Goal: Information Seeking & Learning: Find specific page/section

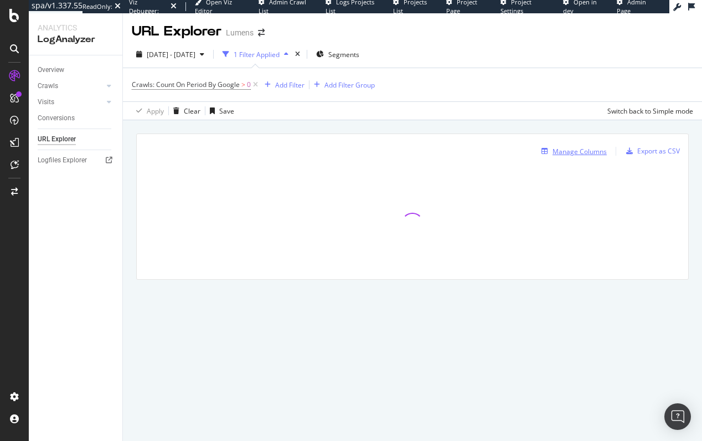
click at [573, 148] on div "Manage Columns" at bounding box center [580, 151] width 54 height 9
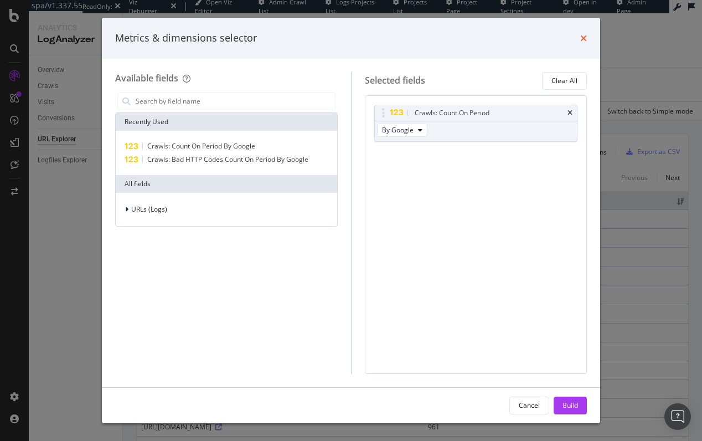
click at [582, 37] on icon "times" at bounding box center [583, 38] width 7 height 9
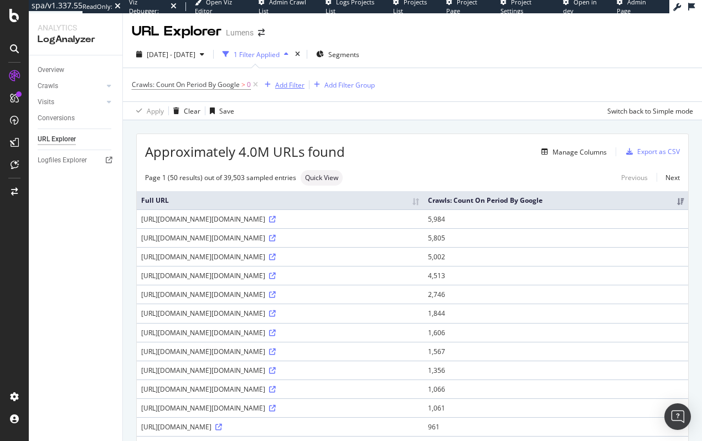
click at [290, 85] on div "Add Filter" at bounding box center [289, 84] width 29 height 9
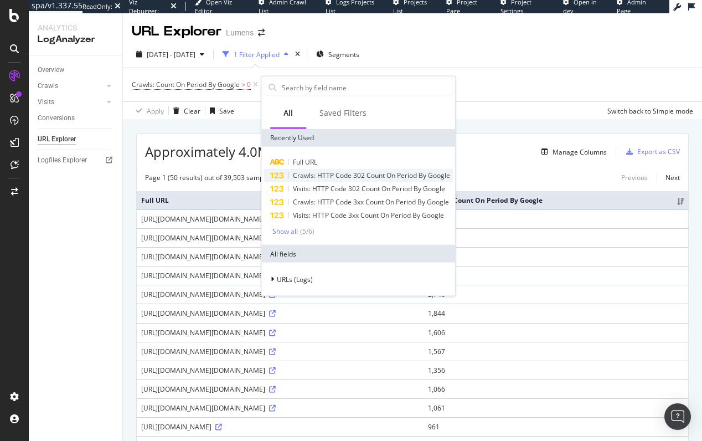
click at [303, 176] on span "Crawls: HTTP Code 302 Count On Period By Google" at bounding box center [371, 175] width 157 height 9
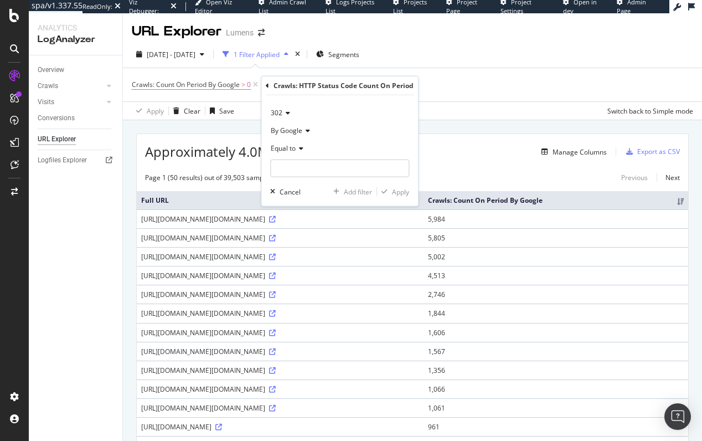
click at [295, 148] on span "Equal to" at bounding box center [283, 147] width 25 height 9
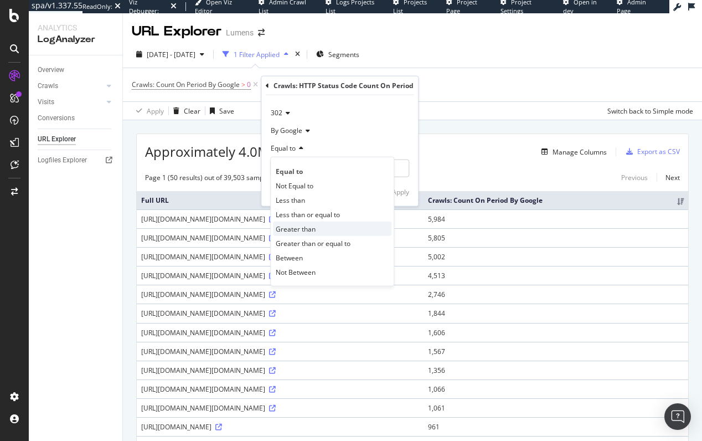
click at [299, 229] on span "Greater than" at bounding box center [296, 228] width 40 height 9
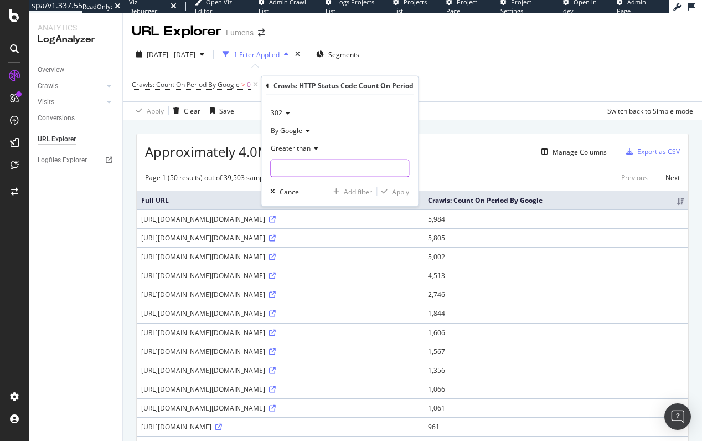
click at [307, 164] on input "number" at bounding box center [339, 168] width 139 height 18
type input "0"
click at [397, 193] on div "Apply" at bounding box center [400, 191] width 17 height 9
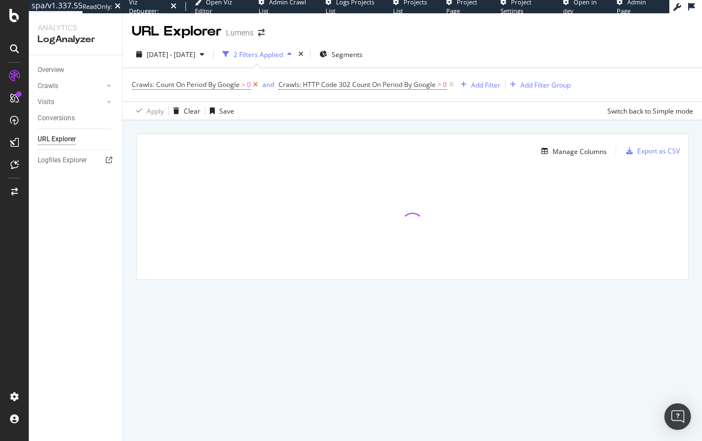
click at [257, 84] on icon at bounding box center [255, 84] width 9 height 11
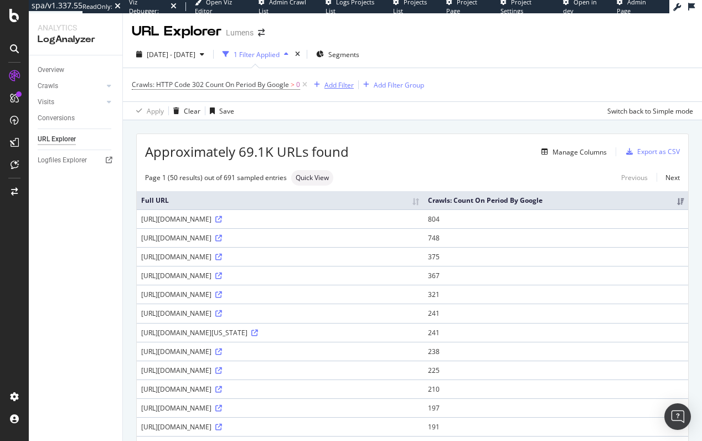
click at [335, 86] on div "Add Filter" at bounding box center [339, 84] width 29 height 9
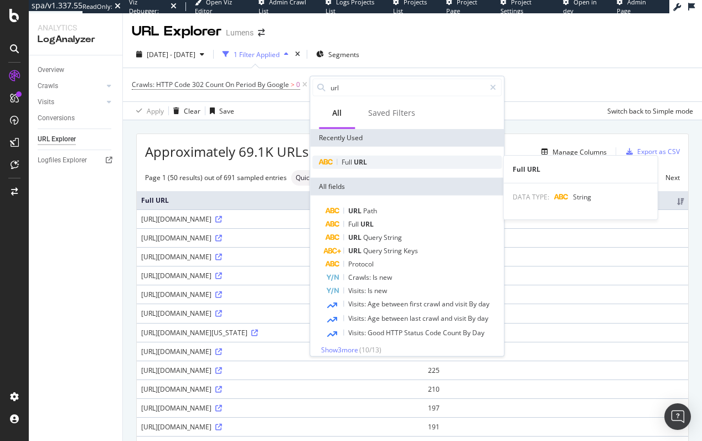
type input "url"
click at [355, 166] on span "URL" at bounding box center [360, 161] width 13 height 9
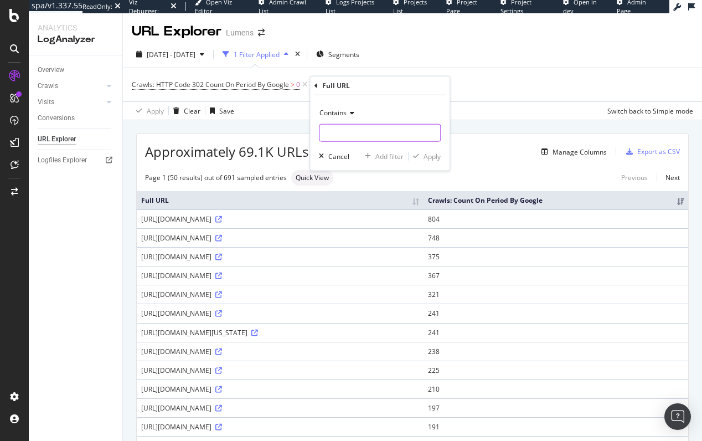
click at [348, 125] on input "text" at bounding box center [380, 133] width 121 height 18
type input "/pendant-lighting/"
click at [433, 157] on div "Apply" at bounding box center [432, 155] width 17 height 9
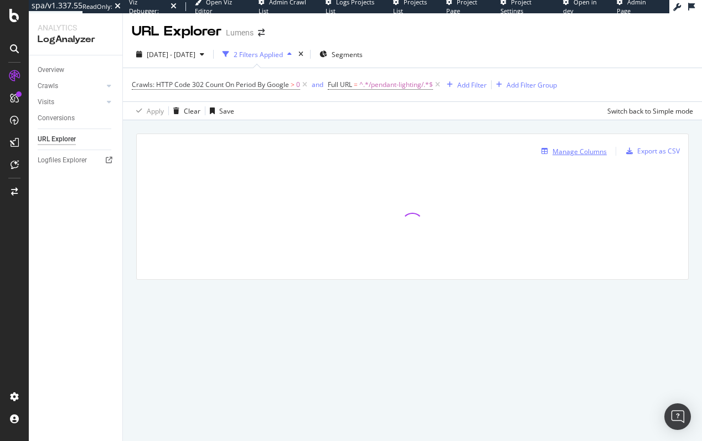
click at [575, 152] on div "Manage Columns" at bounding box center [580, 151] width 54 height 9
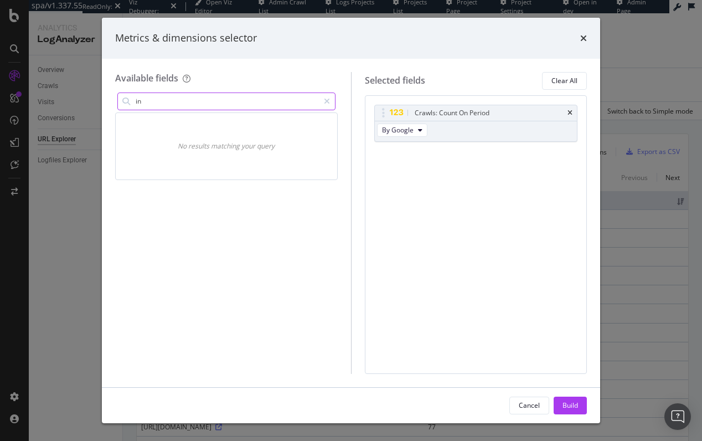
type input "i"
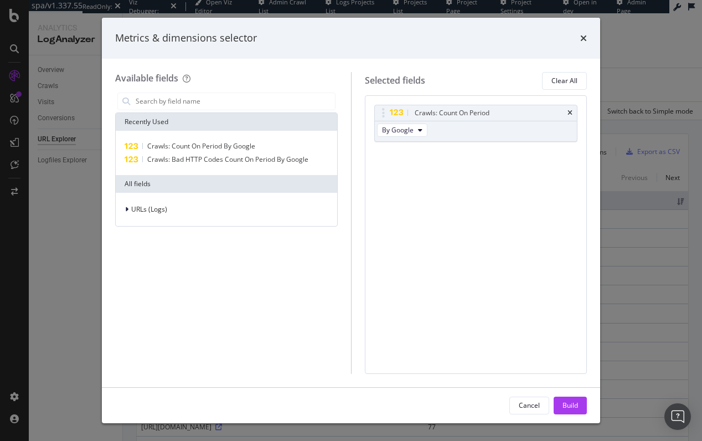
click at [531, 405] on div "Cancel" at bounding box center [529, 404] width 21 height 9
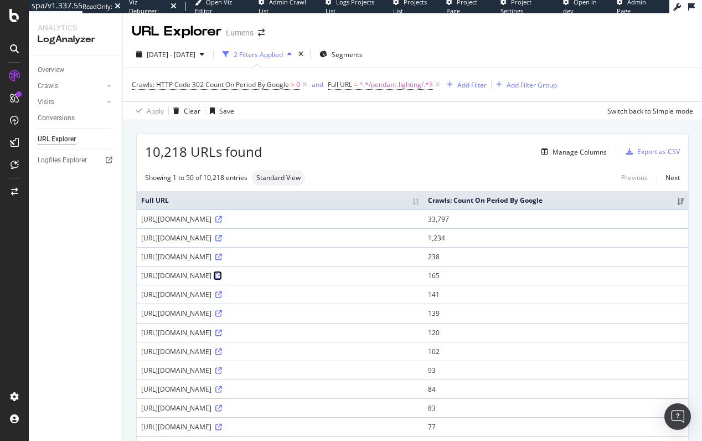
click at [222, 279] on icon at bounding box center [218, 275] width 7 height 7
click at [585, 151] on div "Manage Columns" at bounding box center [580, 151] width 54 height 9
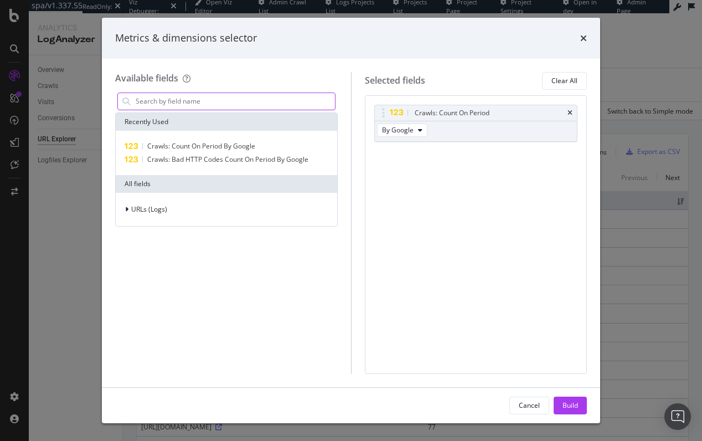
click at [179, 101] on input "modal" at bounding box center [235, 101] width 200 height 17
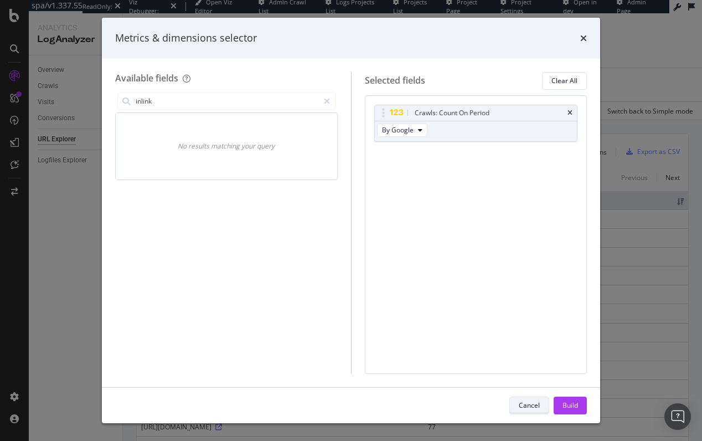
type input "inlink"
click at [525, 405] on div "Cancel" at bounding box center [529, 404] width 21 height 9
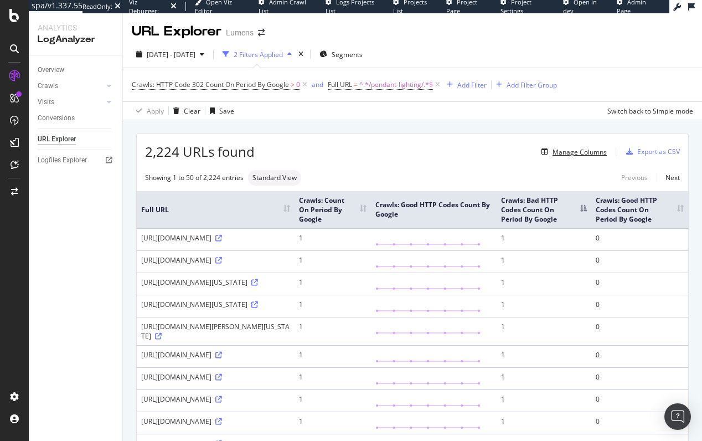
click at [577, 150] on div "Manage Columns" at bounding box center [580, 151] width 54 height 9
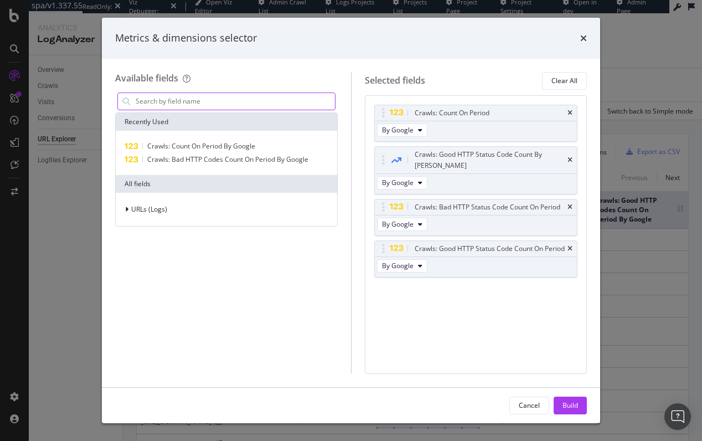
click at [246, 105] on input "modal" at bounding box center [235, 101] width 200 height 17
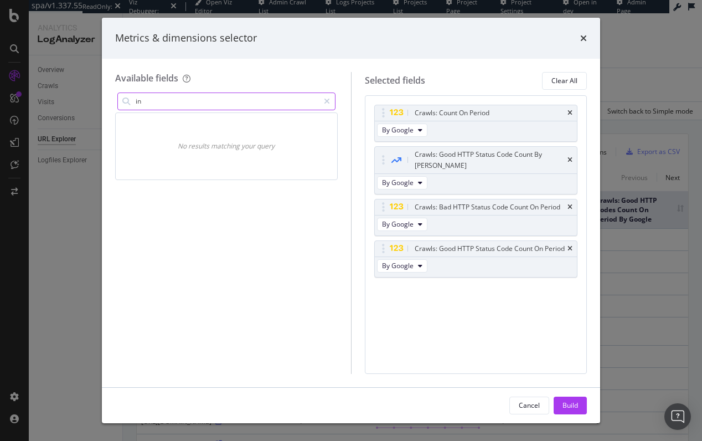
type input "i"
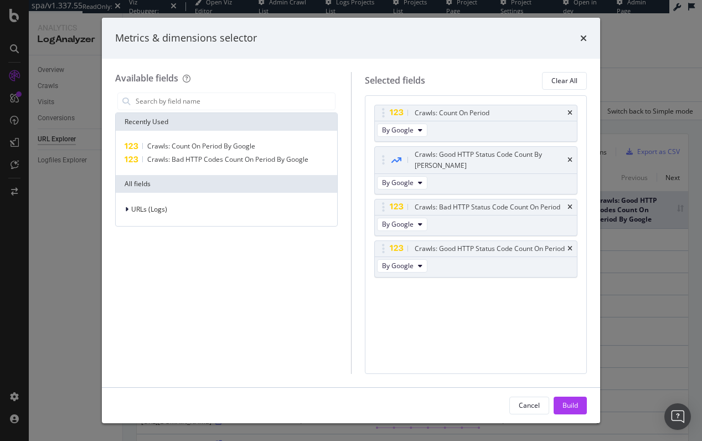
click at [63, 263] on div "Metrics & dimensions selector Available fields Recently Used Crawls: Count On P…" at bounding box center [351, 220] width 702 height 441
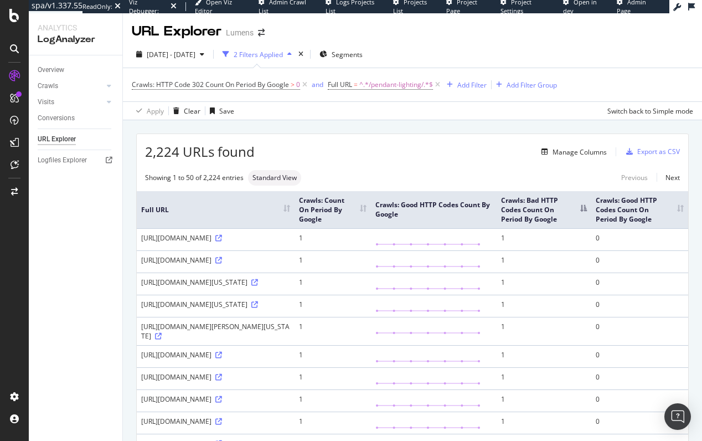
drag, startPoint x: 141, startPoint y: 350, endPoint x: 275, endPoint y: 378, distance: 137.5
click at [275, 287] on div "https://www.lumens.com/pendant-lighting/black+clear+copper+cream+gold+green+gre…" at bounding box center [215, 281] width 149 height 9
copy div "https://www.lumens.com/pendant-lighting/black+clear+copper+cream+gold+green+gre…"
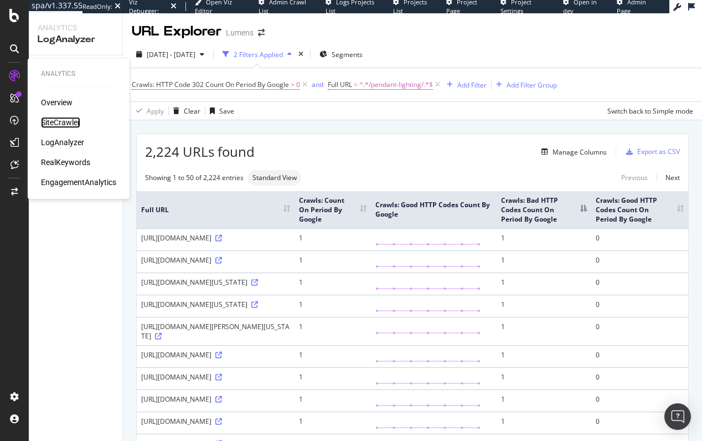
click at [71, 122] on div "SiteCrawler" at bounding box center [60, 122] width 39 height 11
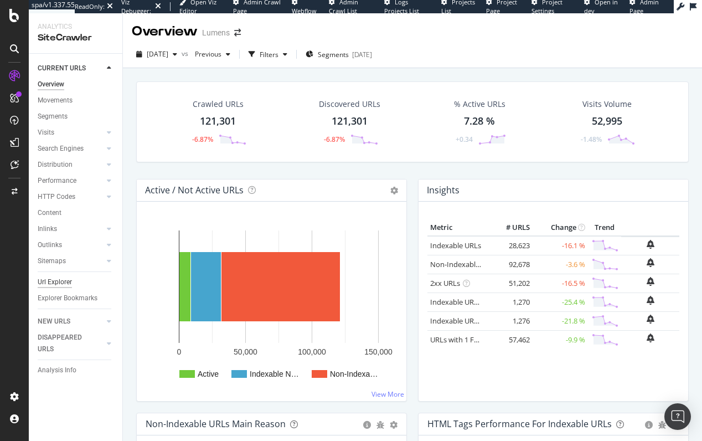
click at [51, 284] on div "Url Explorer" at bounding box center [55, 282] width 34 height 12
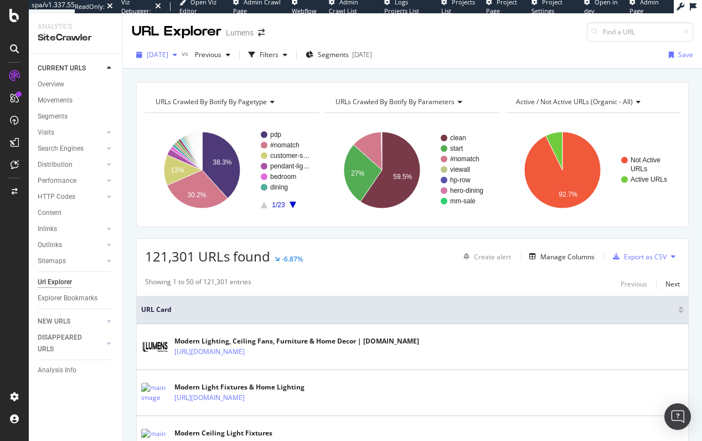
click at [168, 53] on span "2025 Sep. 30th" at bounding box center [158, 54] width 22 height 9
click at [333, 69] on div "URLs Crawled By Botify By pagetype Chart (by Value) Table Expand Export as CSV …" at bounding box center [412, 82] width 579 height 27
click at [279, 52] on div "Filters" at bounding box center [269, 54] width 19 height 9
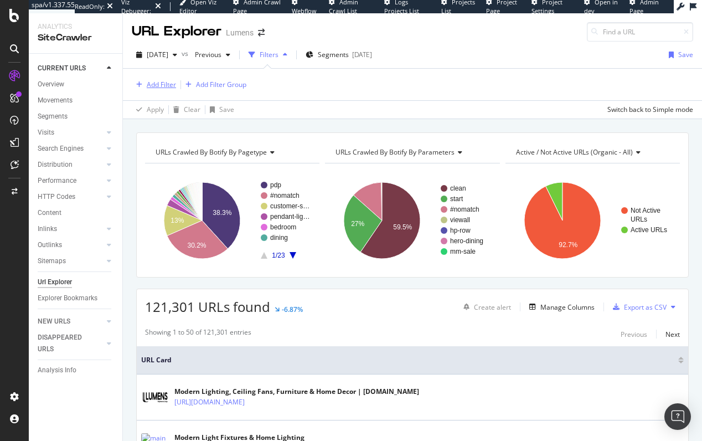
click at [153, 85] on div "Add Filter" at bounding box center [161, 84] width 29 height 9
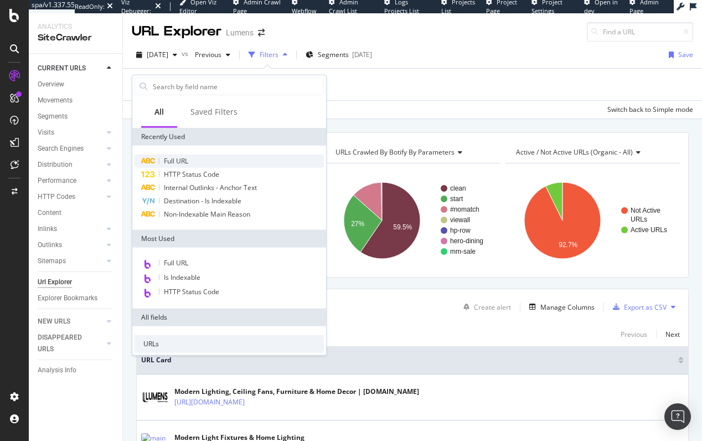
click at [183, 162] on span "Full URL" at bounding box center [176, 160] width 24 height 9
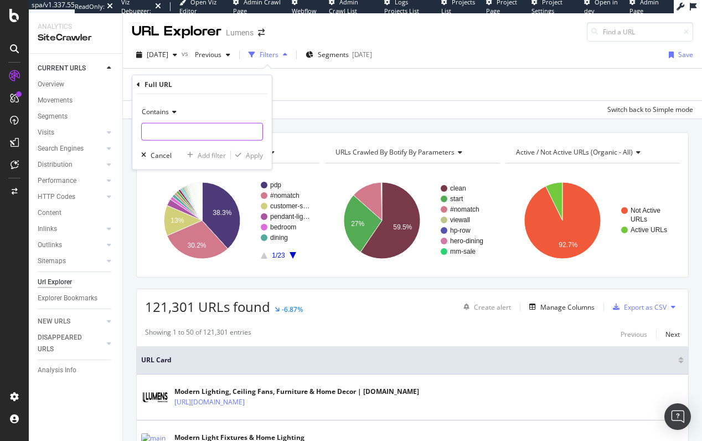
click at [164, 126] on input "text" at bounding box center [202, 132] width 121 height 18
paste input "https://www.lumens.com/pendant-lighting/black+clear+copper+cream+gold+green+gre…"
type input "https://www.lumens.com/pendant-lighting/black+clear+copper+cream+gold+green+gre…"
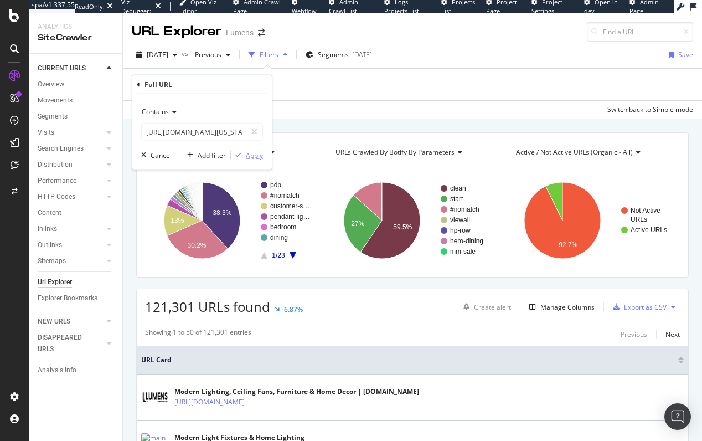
click at [252, 152] on div "Apply" at bounding box center [254, 154] width 17 height 9
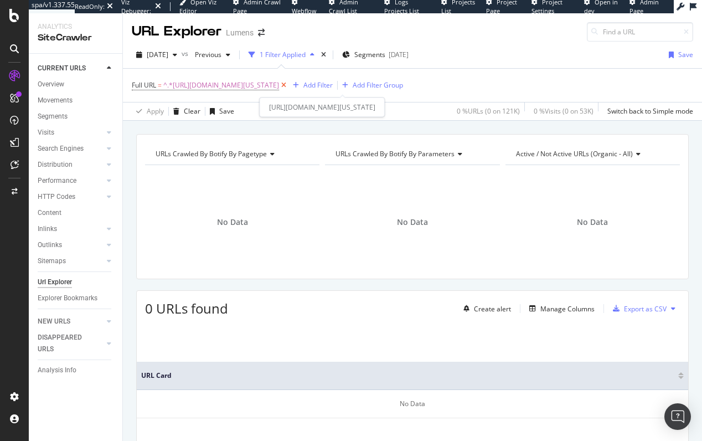
click at [289, 85] on icon at bounding box center [283, 85] width 9 height 11
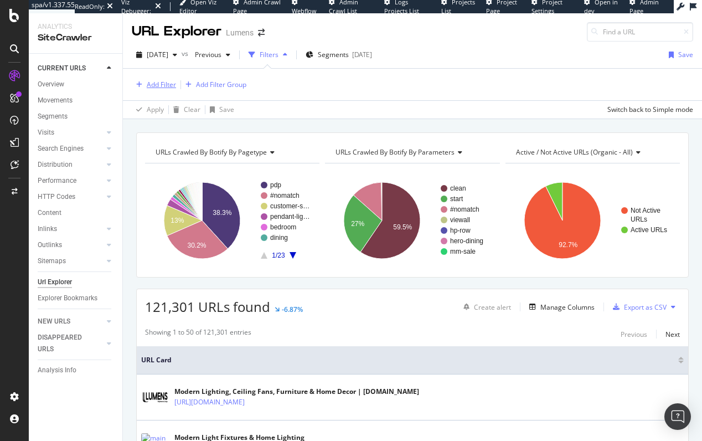
click at [168, 85] on div "Add Filter" at bounding box center [161, 84] width 29 height 9
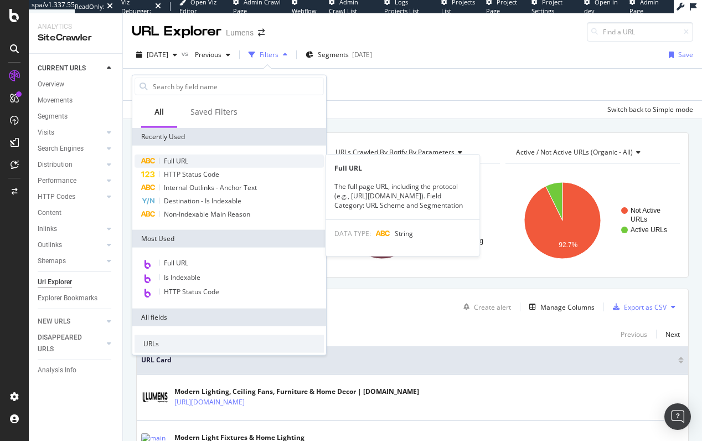
click at [182, 162] on span "Full URL" at bounding box center [176, 160] width 24 height 9
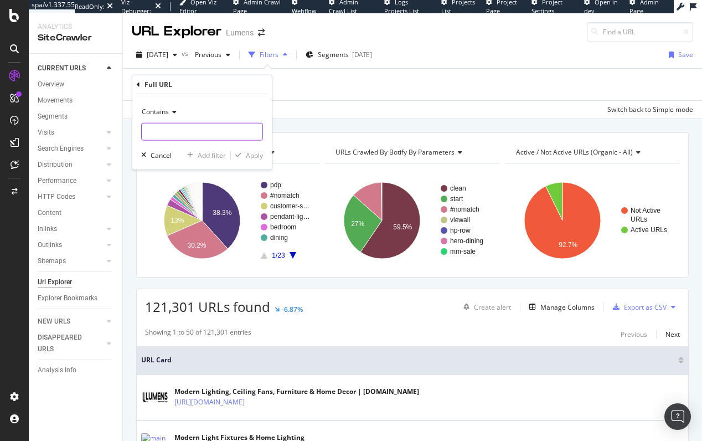
click at [182, 131] on input "text" at bounding box center [202, 132] width 121 height 18
paste input "https://www.lumens.com/pendant-lighting/black+blue+clear+green+orange+red+white…"
type input "https://www.lumens.com/pendant-lighting/black+blue+clear+green+orange+red+white…"
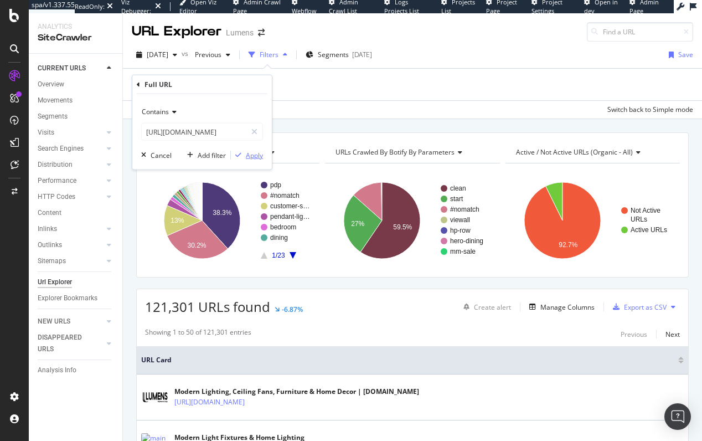
click at [249, 154] on div "Apply" at bounding box center [254, 154] width 17 height 9
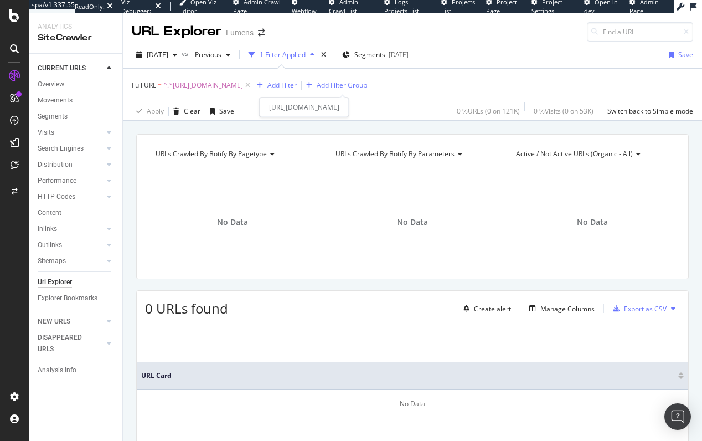
click at [243, 85] on span "^.*https://www.lumens.com/pendant-lighting/black+blue+clear+green+orange+red+wh…" at bounding box center [203, 86] width 80 height 16
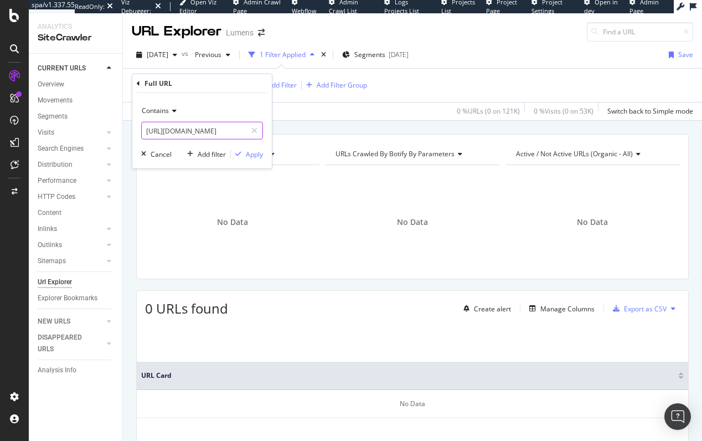
scroll to position [0, 710]
drag, startPoint x: 211, startPoint y: 131, endPoint x: 264, endPoint y: 130, distance: 52.6
click at [264, 130] on div "Contains https://www.lumens.com/pendant-lighting/black+blue+clear+green+orange+…" at bounding box center [202, 130] width 140 height 75
click at [216, 130] on input "https://www.lumens.com/pendant-lighting/black+blue+clear+green+orange+red+white…" at bounding box center [194, 131] width 105 height 18
drag, startPoint x: 218, startPoint y: 130, endPoint x: 363, endPoint y: 140, distance: 144.9
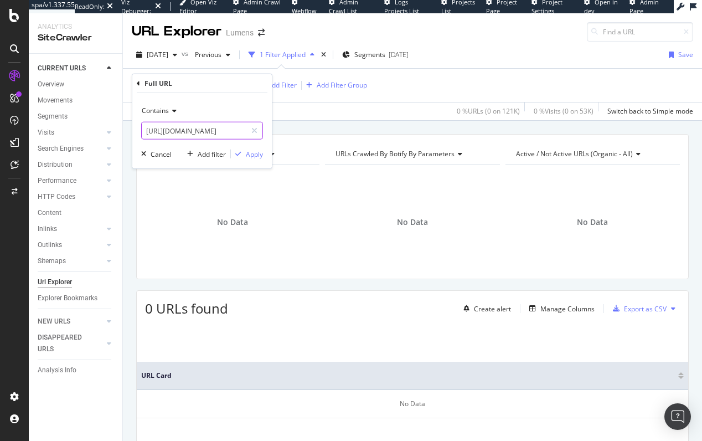
click at [363, 140] on body "spa/v1.337.55 ReadOnly: Viz Debugger: Open Viz Editor Admin Crawl Page Webflow …" at bounding box center [351, 220] width 702 height 441
drag, startPoint x: 228, startPoint y: 131, endPoint x: 243, endPoint y: 132, distance: 15.5
click at [243, 132] on input "https://www.lumens.com/pendant-lighting/black+blue" at bounding box center [194, 131] width 105 height 18
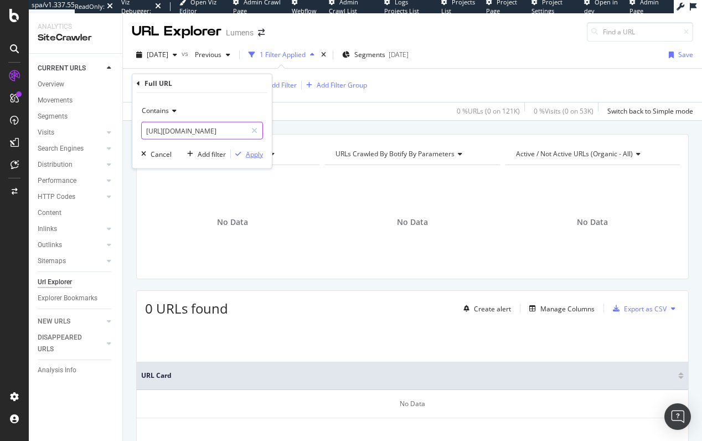
type input "https://www.lumens.com/pendant-lighting/black"
click at [255, 154] on div "Apply" at bounding box center [254, 153] width 17 height 9
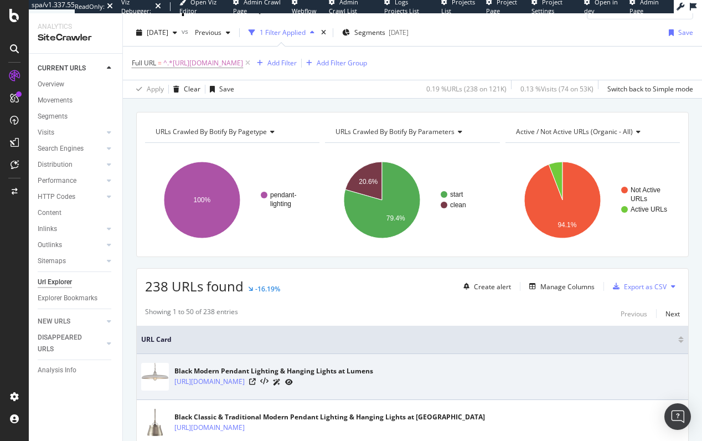
scroll to position [48, 0]
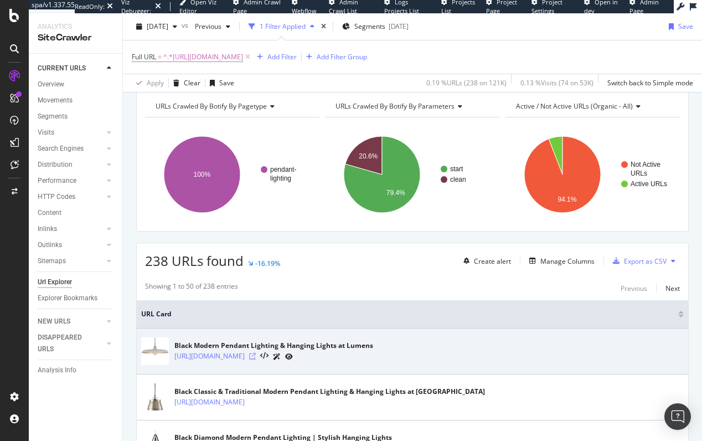
click at [256, 354] on icon at bounding box center [252, 356] width 7 height 7
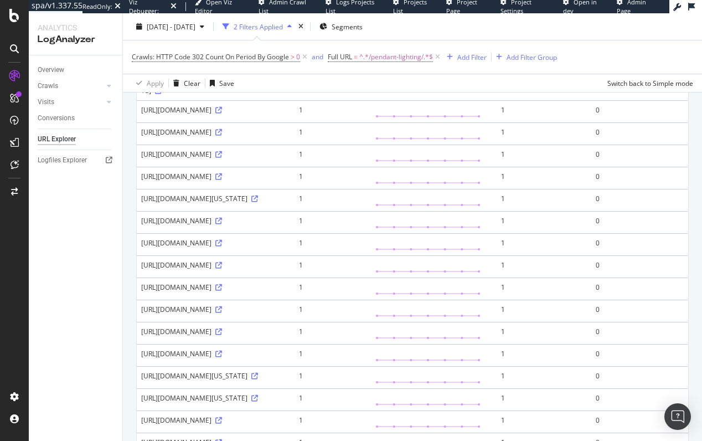
scroll to position [661, 0]
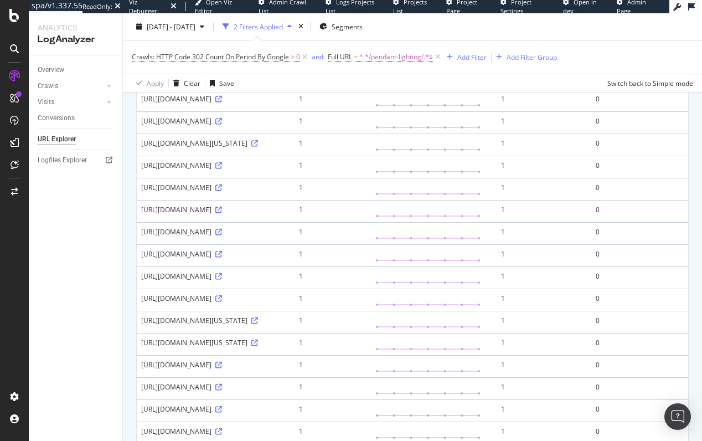
drag, startPoint x: 140, startPoint y: 297, endPoint x: 236, endPoint y: 326, distance: 100.6
copy div "https://www.lumens.com/pendant-lighting/black+blue+clear+green+orange+red+white…"
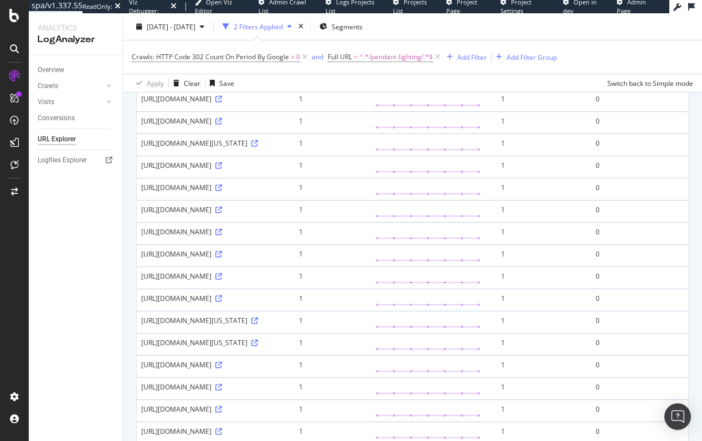
copy div "https://www.lumens.com/pendant-lighting/black+blue+clear+green+orange+red+white…"
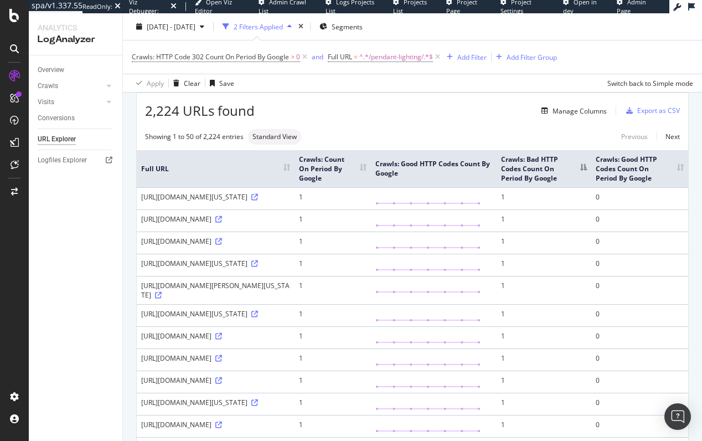
scroll to position [44, 0]
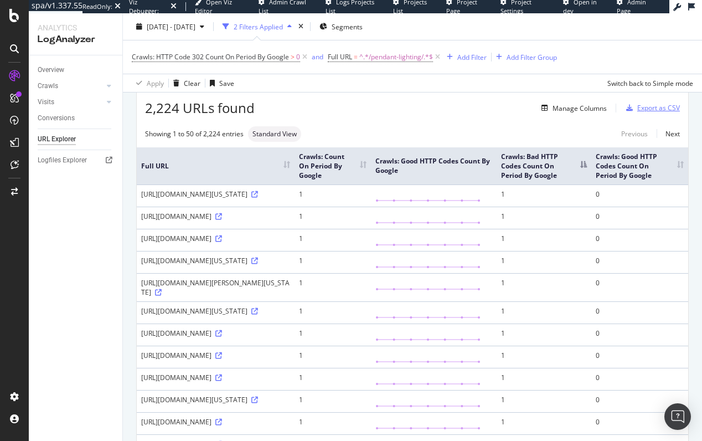
click at [645, 107] on div "Export as CSV" at bounding box center [658, 107] width 43 height 9
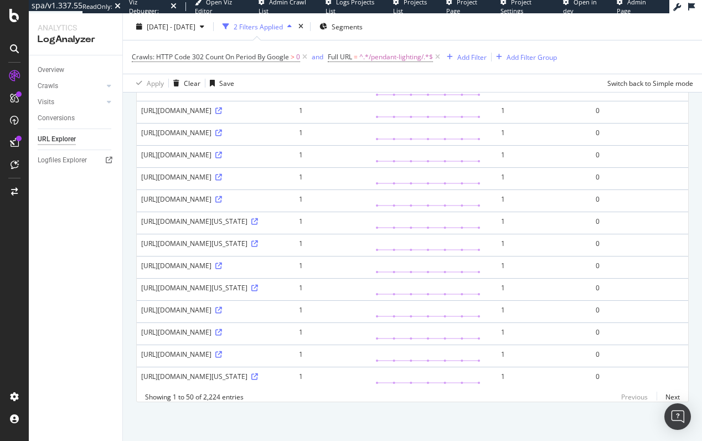
scroll to position [2168, 0]
drag, startPoint x: 143, startPoint y: 260, endPoint x: 236, endPoint y: 269, distance: 93.5
click at [236, 327] on div "https://www.lumens.com/pendant-lighting/black+clear+red+yellow-abstract+dome+dr…" at bounding box center [215, 331] width 149 height 9
drag, startPoint x: 141, startPoint y: 197, endPoint x: 337, endPoint y: 225, distance: 198.1
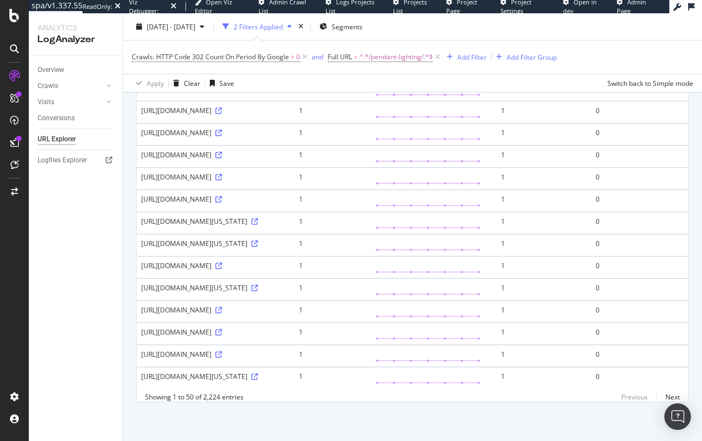
copy div "https://www.lumens.com/pendant-lighting/beige+brass+clear+cream+green+grey+meta…"
drag, startPoint x: 248, startPoint y: 272, endPoint x: 138, endPoint y: 247, distance: 111.9
copy div "https://www.lumens.com/pendant-lighting/black+clear+cream+grey+metallics+orange…"
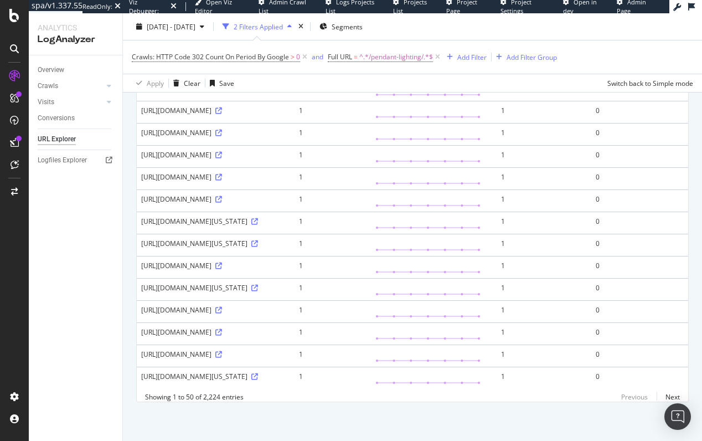
drag, startPoint x: 337, startPoint y: 224, endPoint x: 140, endPoint y: 198, distance: 199.4
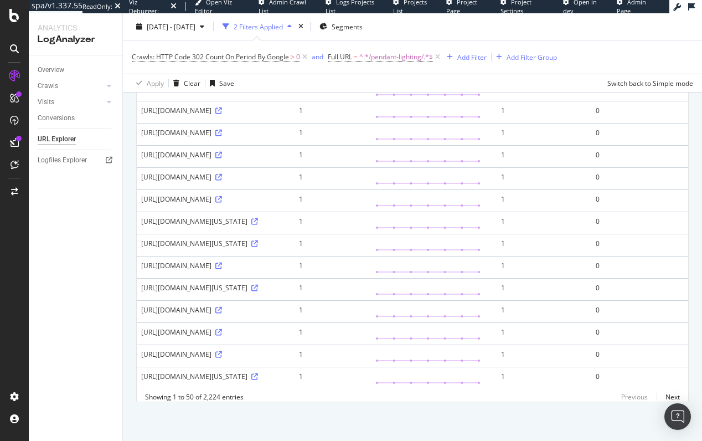
copy div "https://www.lumens.com/pendant-lighting/beige+brass+clear+cream+green+grey+meta…"
